Goal: Task Accomplishment & Management: Manage account settings

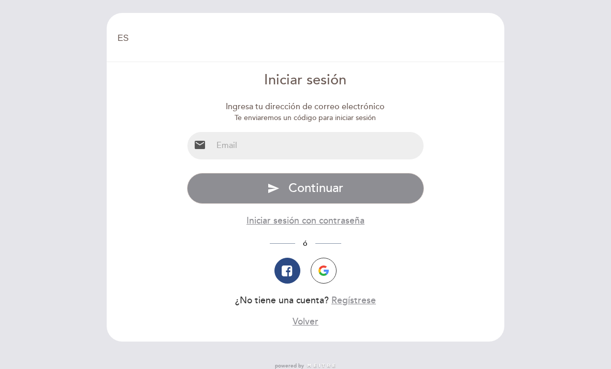
select select "es"
click at [241, 141] on input "email" at bounding box center [318, 145] width 212 height 27
click at [353, 236] on div "Especifique email Email inválido Escriba una contraseña send Continuar Iniciar …" at bounding box center [306, 250] width 238 height 155
click at [374, 238] on div "ó" at bounding box center [306, 244] width 238 height 12
click at [280, 143] on input "julietalupo" at bounding box center [318, 145] width 212 height 27
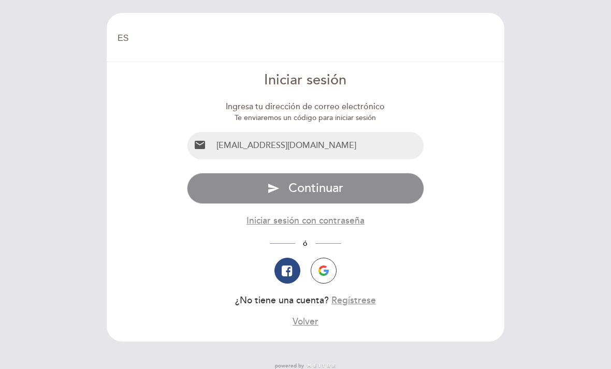
type input "[EMAIL_ADDRESS][DOMAIN_NAME]"
click at [265, 180] on button "send Continuar" at bounding box center [306, 188] width 238 height 31
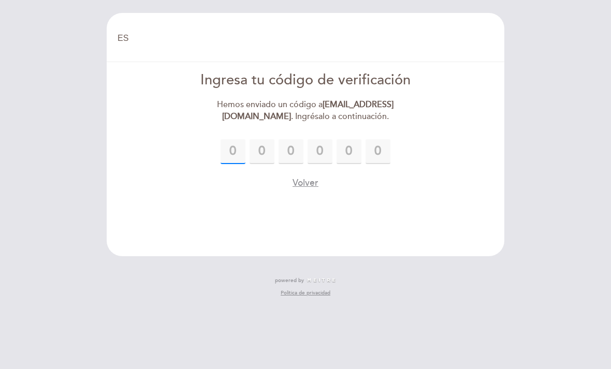
click at [241, 159] on input "text" at bounding box center [232, 151] width 25 height 25
type input "6"
type input "8"
type input "1"
type input "9"
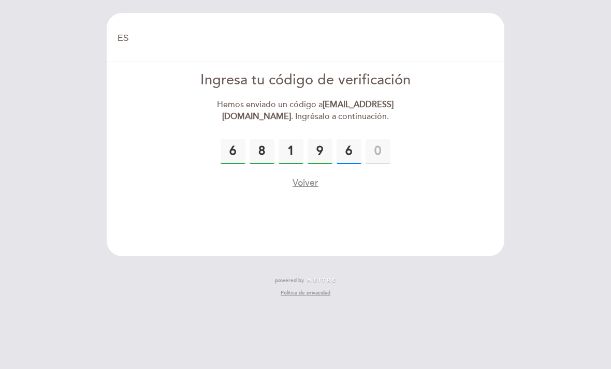
type input "6"
type input "7"
